Goal: Information Seeking & Learning: Find specific fact

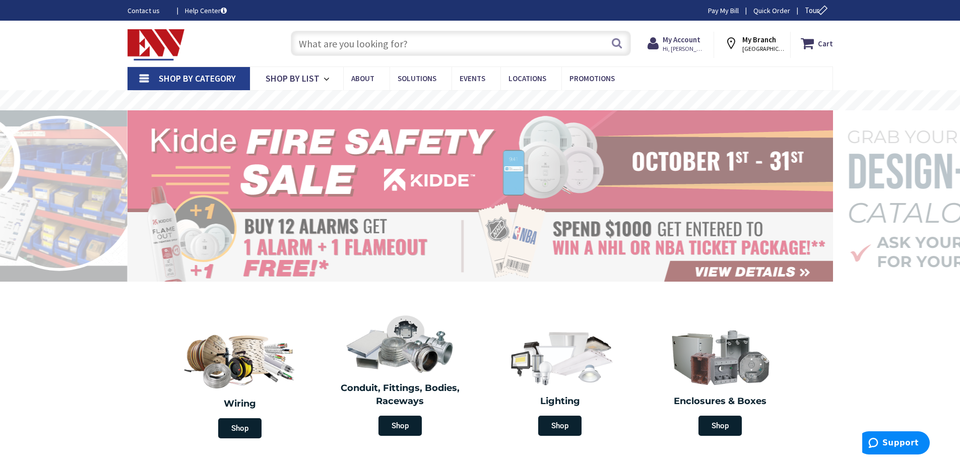
click at [368, 44] on input "text" at bounding box center [461, 43] width 340 height 25
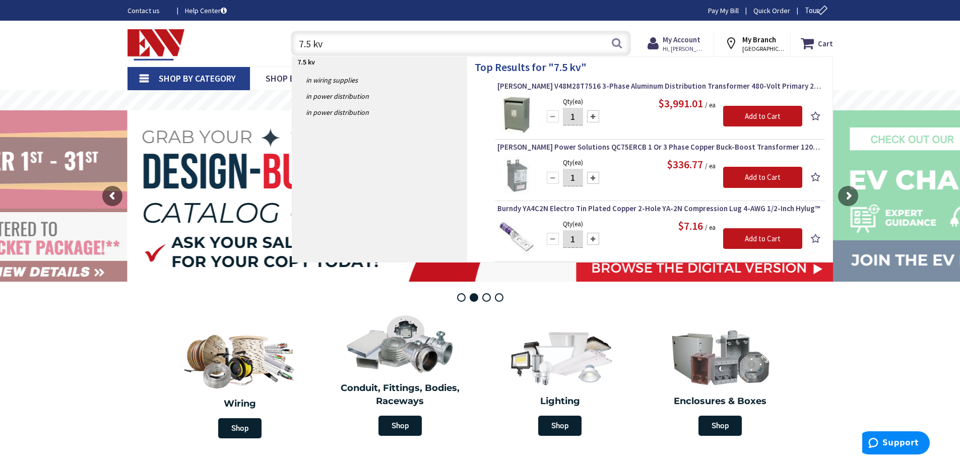
type input "7.5 kva"
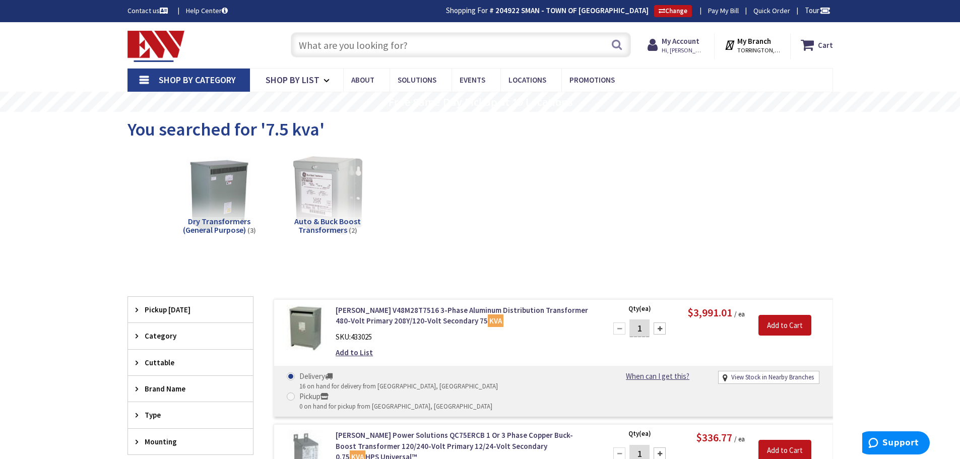
click at [228, 218] on span "Dry Transformers (General Purpose)" at bounding box center [217, 225] width 68 height 19
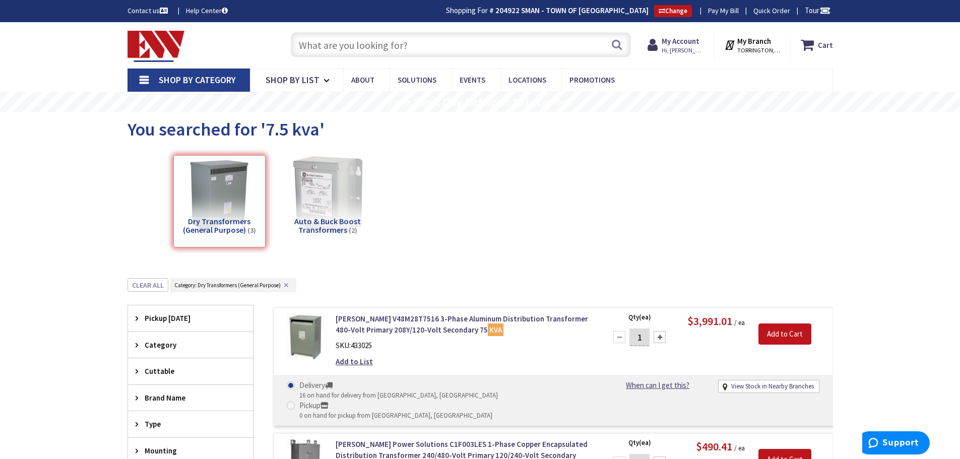
click at [298, 49] on input "text" at bounding box center [461, 44] width 340 height 25
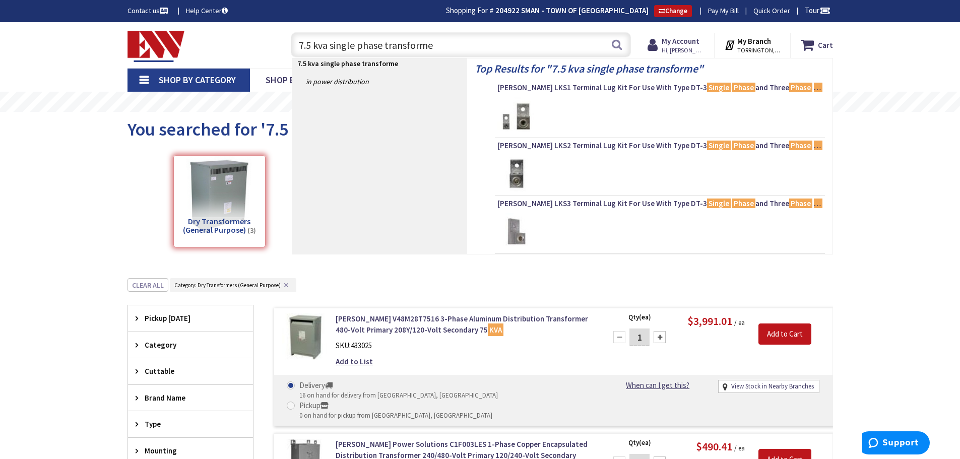
type input "7.5 kva single phase transformer"
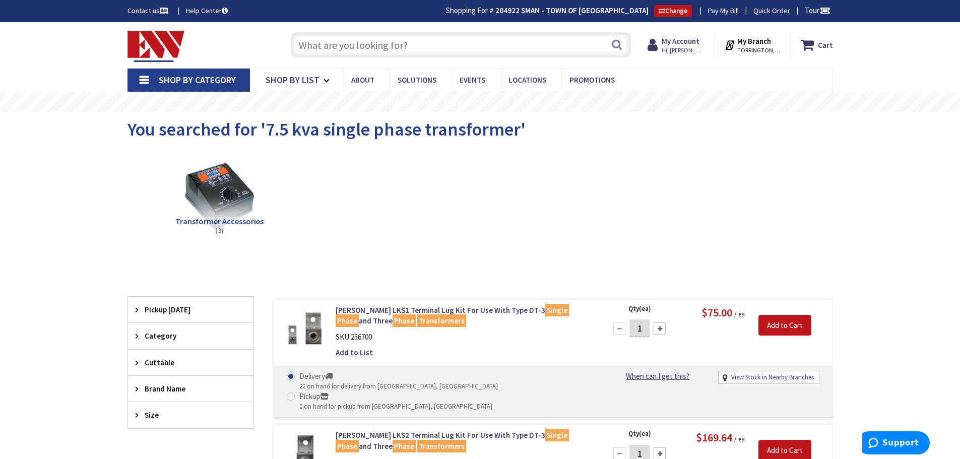
click at [323, 42] on input "text" at bounding box center [461, 44] width 340 height 25
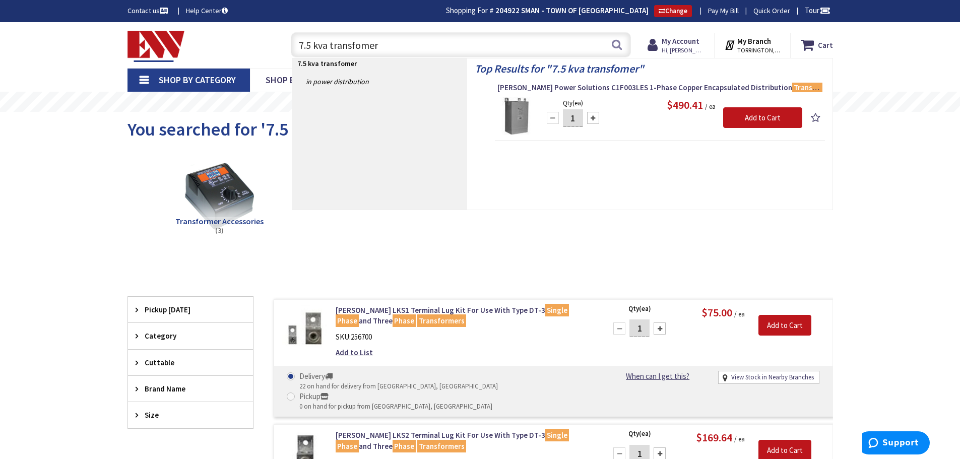
type input "7.5 kva transfomer"
click at [516, 117] on img at bounding box center [516, 116] width 38 height 38
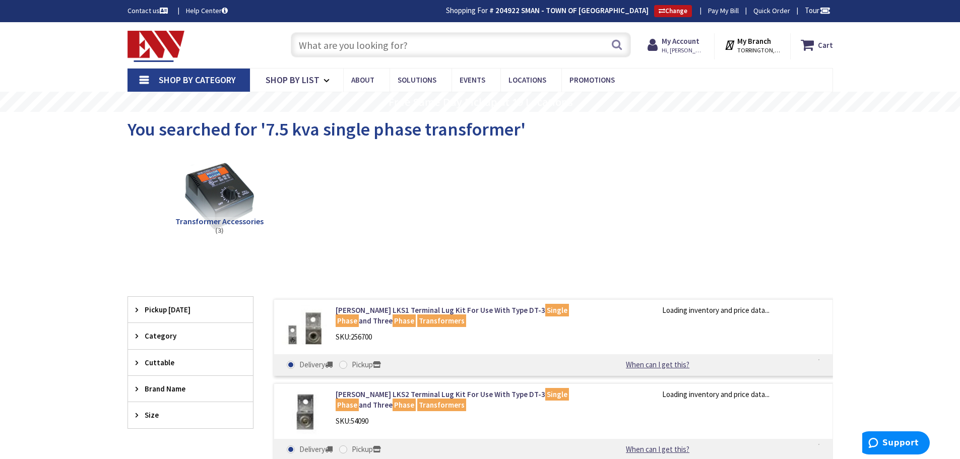
click at [351, 46] on input "text" at bounding box center [461, 44] width 340 height 25
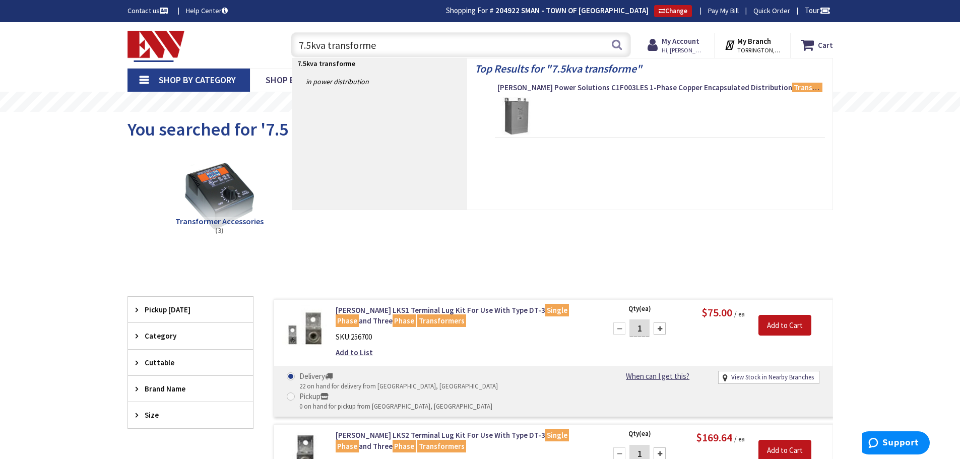
type input "7.5kva transformer"
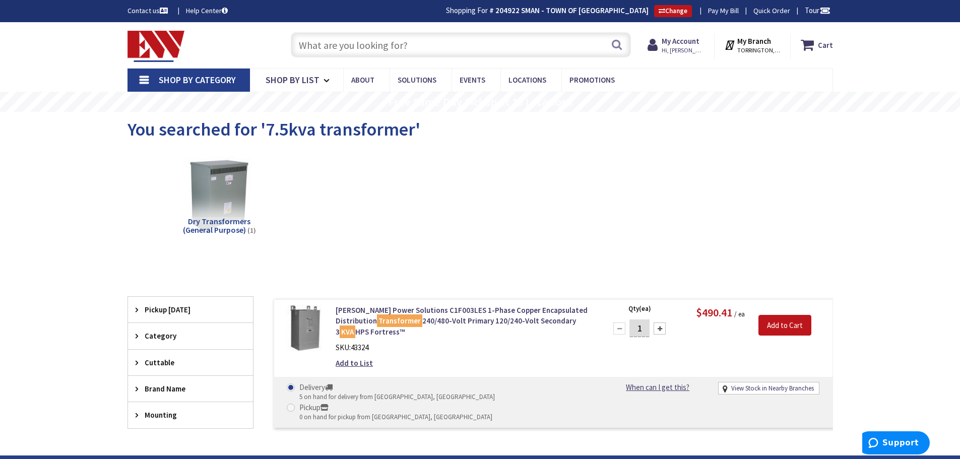
click at [349, 49] on input "text" at bounding box center [461, 44] width 340 height 25
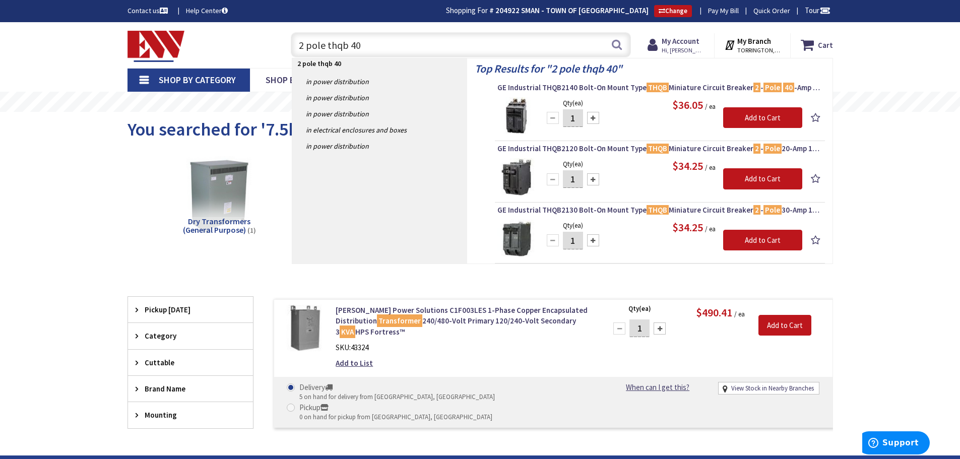
type input "2 pole thqb 40"
